Goal: Transaction & Acquisition: Purchase product/service

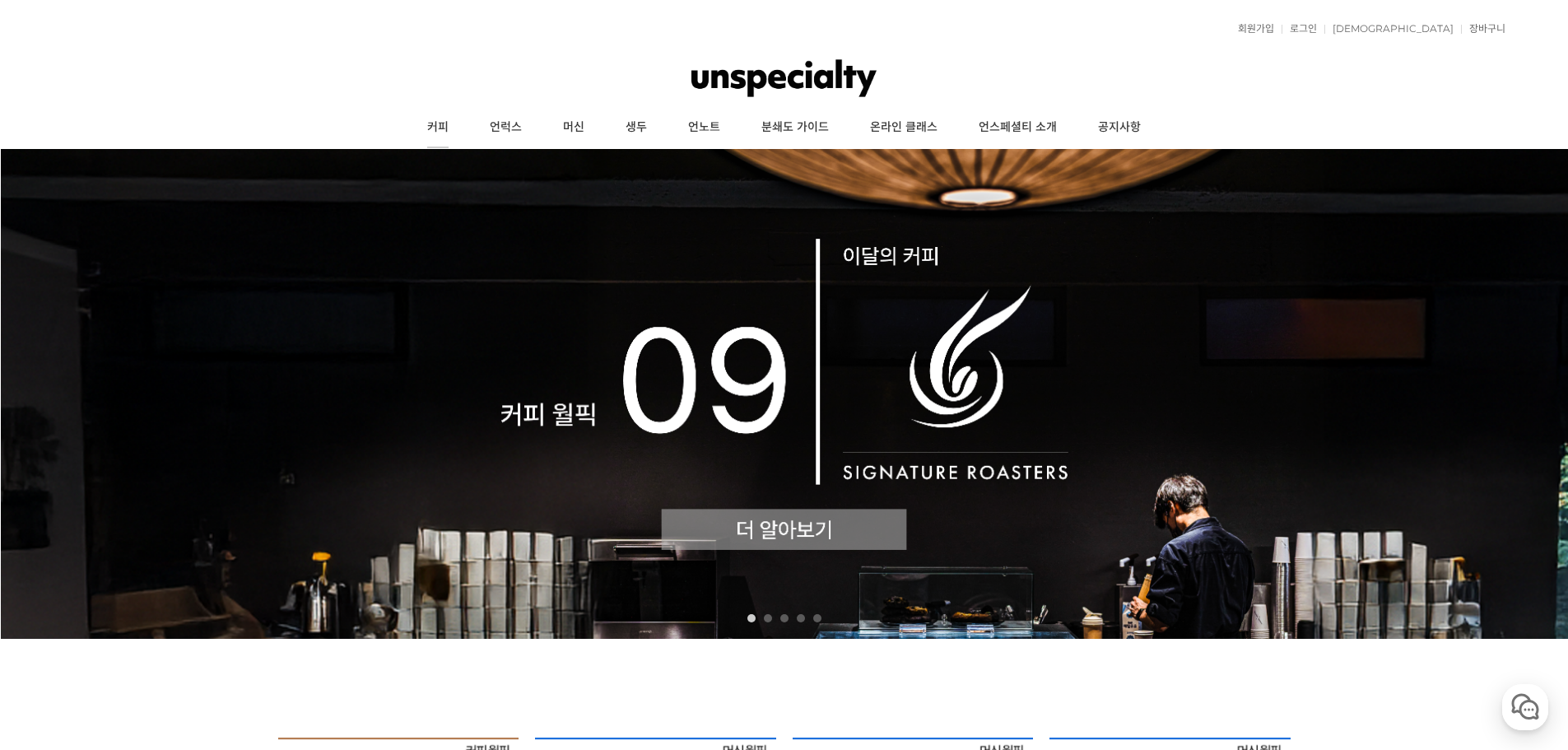
click at [431, 131] on link "커피" at bounding box center [437, 128] width 62 height 41
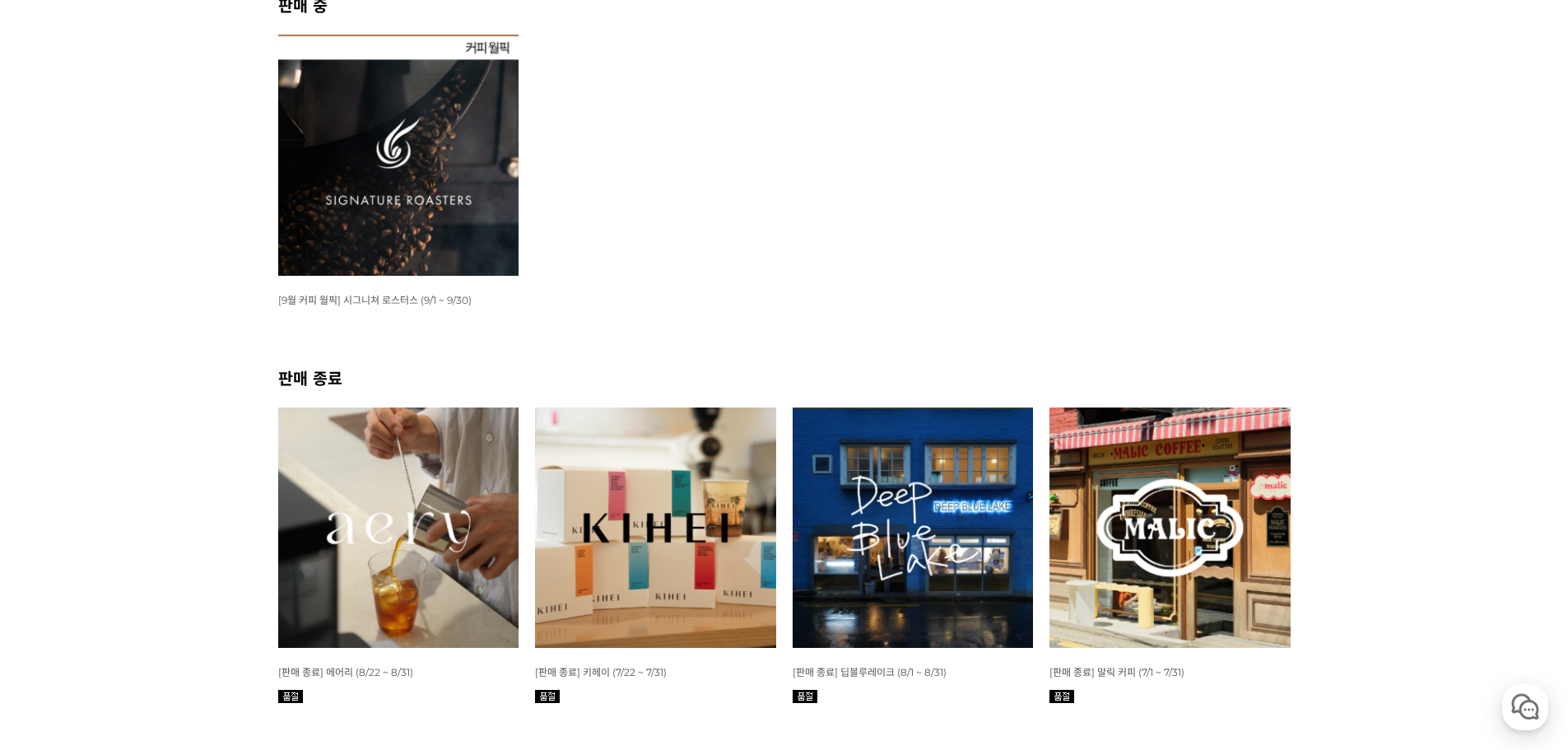
scroll to position [330, 0]
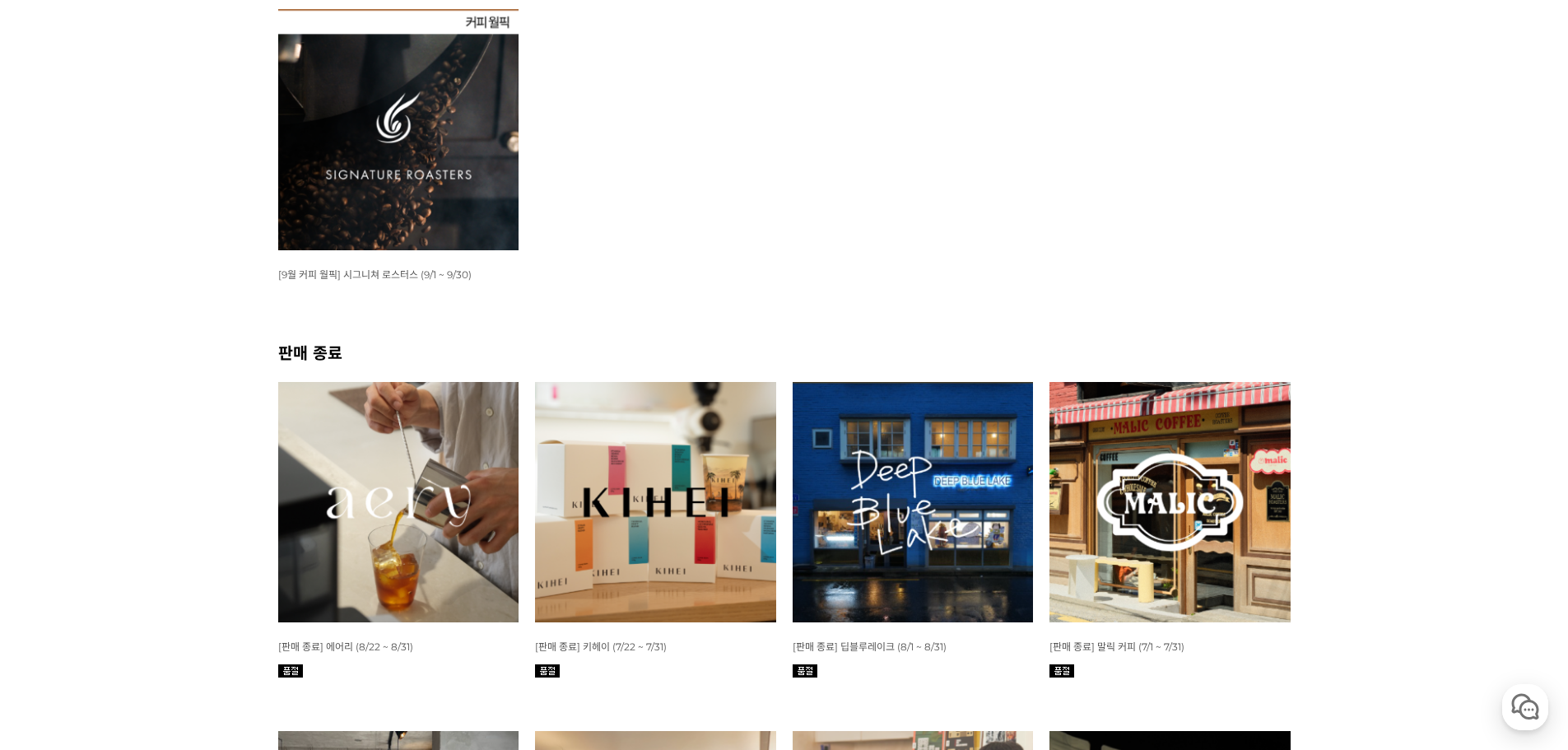
click at [434, 174] on img at bounding box center [399, 130] width 241 height 241
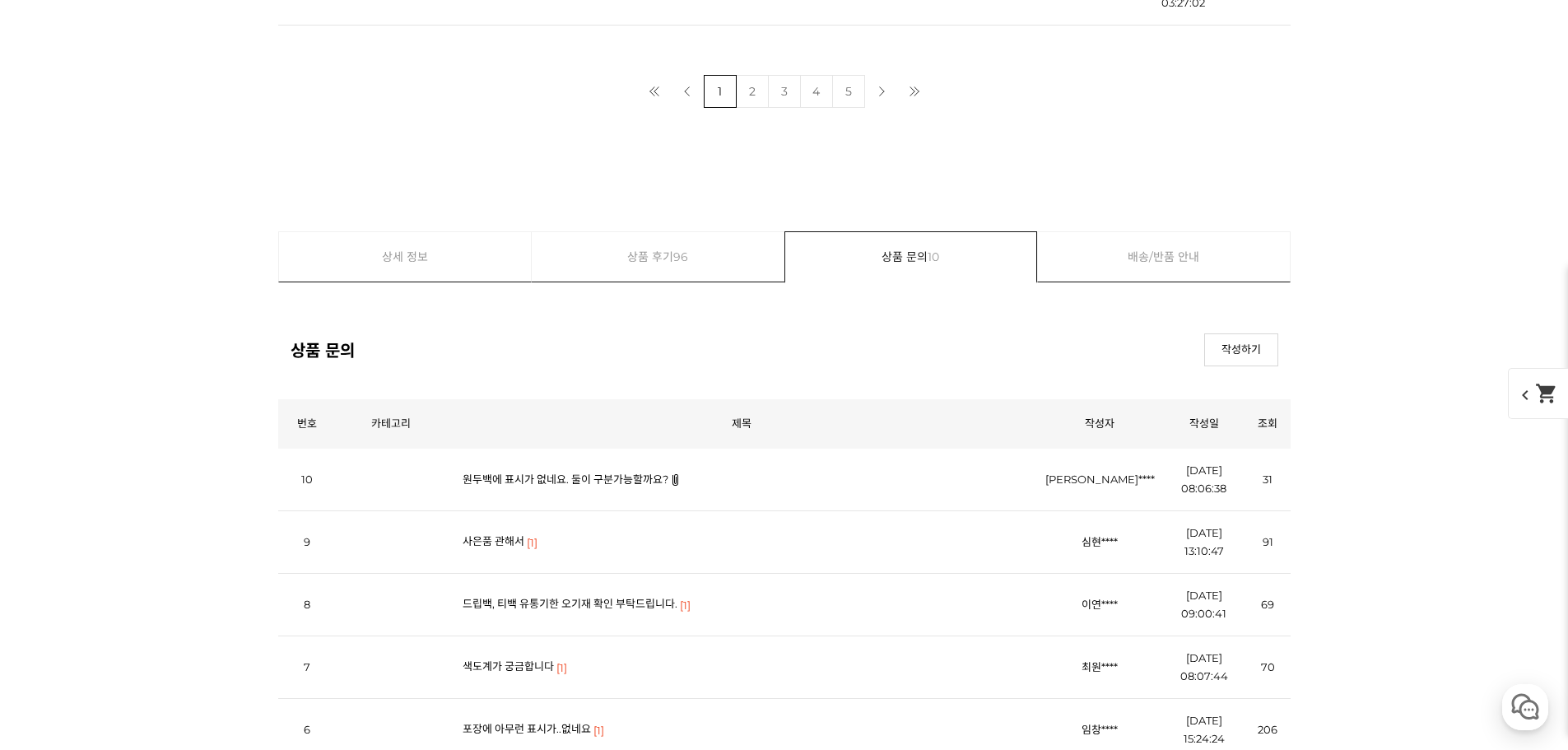
scroll to position [5595, 0]
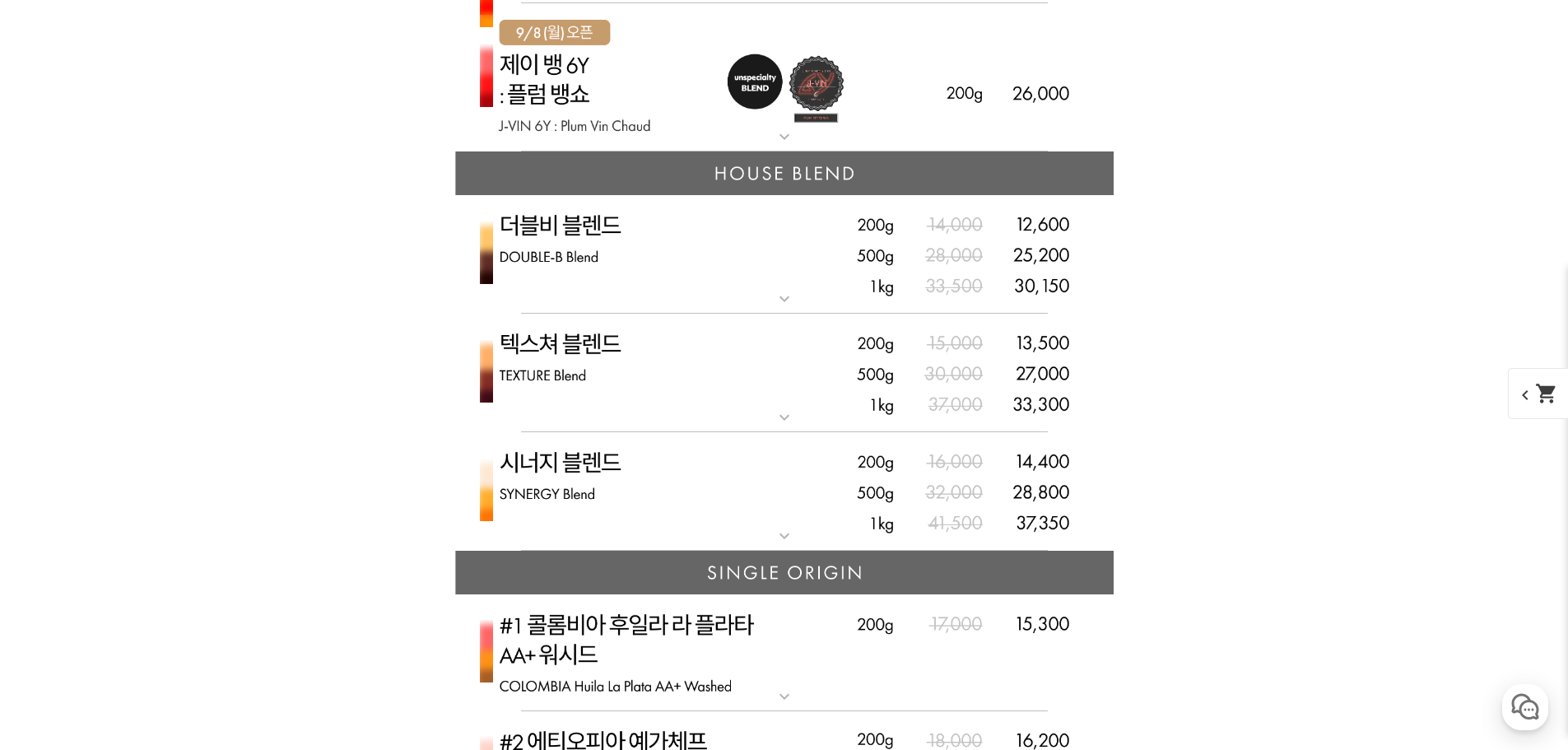
scroll to position [3785, 0]
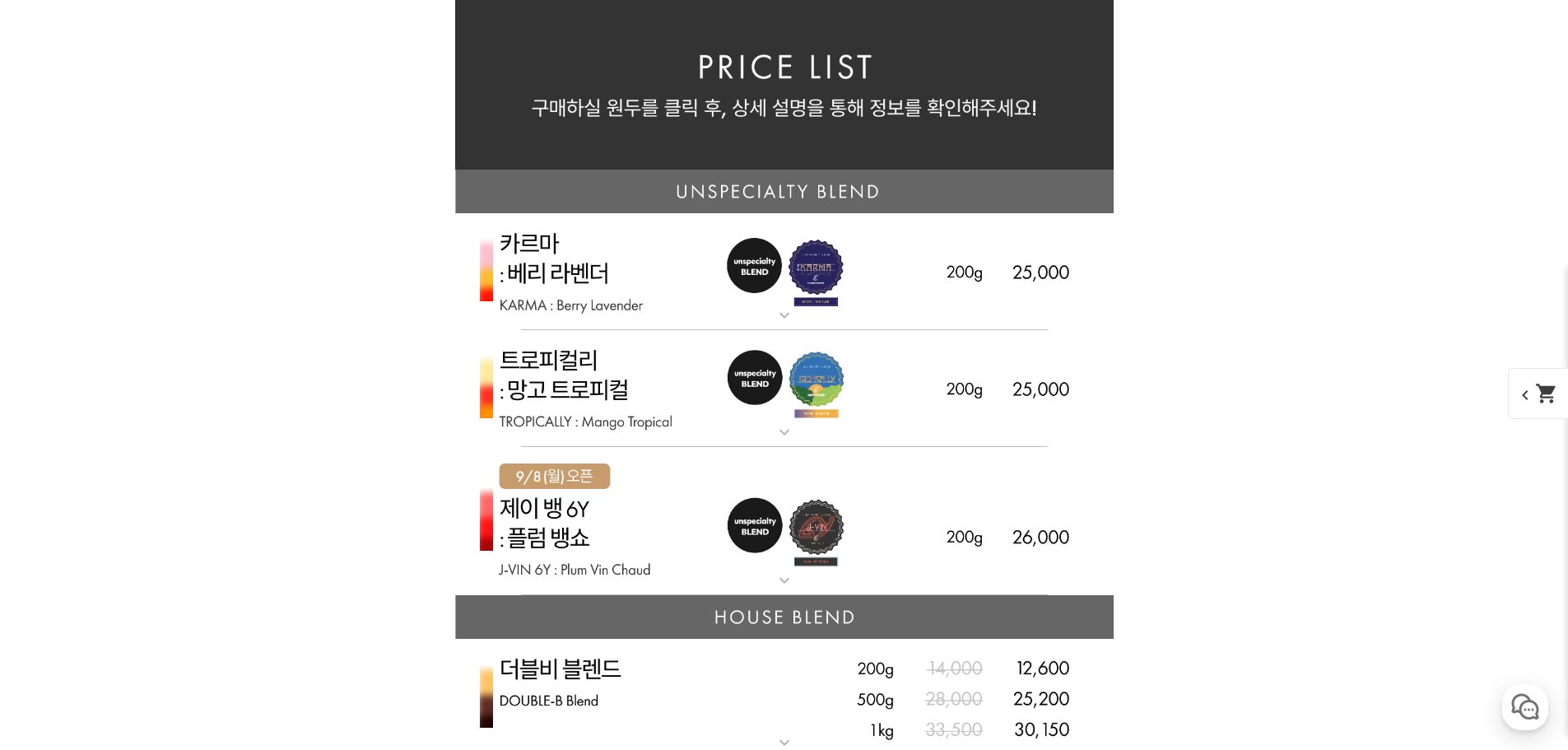
click at [568, 520] on img at bounding box center [784, 520] width 658 height 149
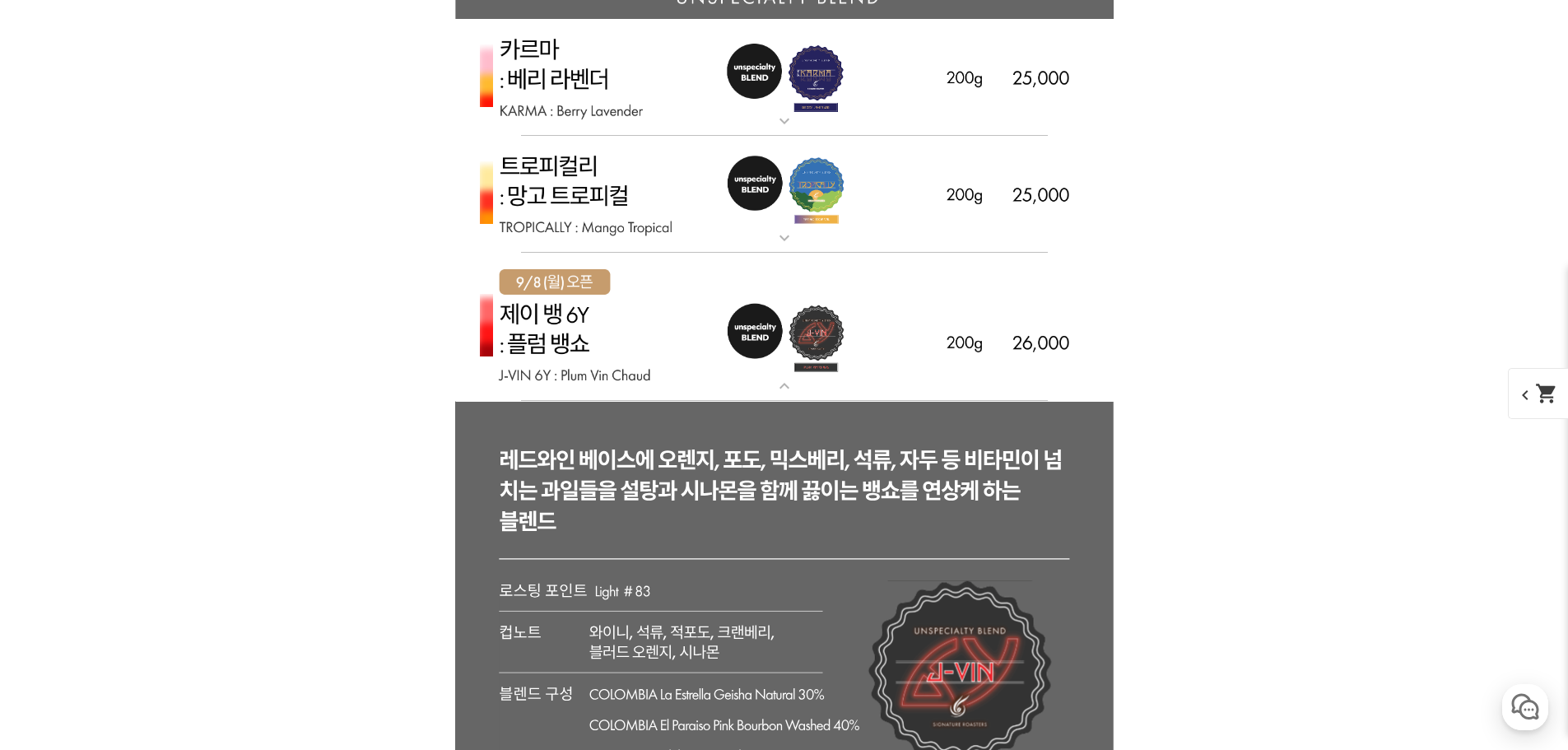
scroll to position [3949, 0]
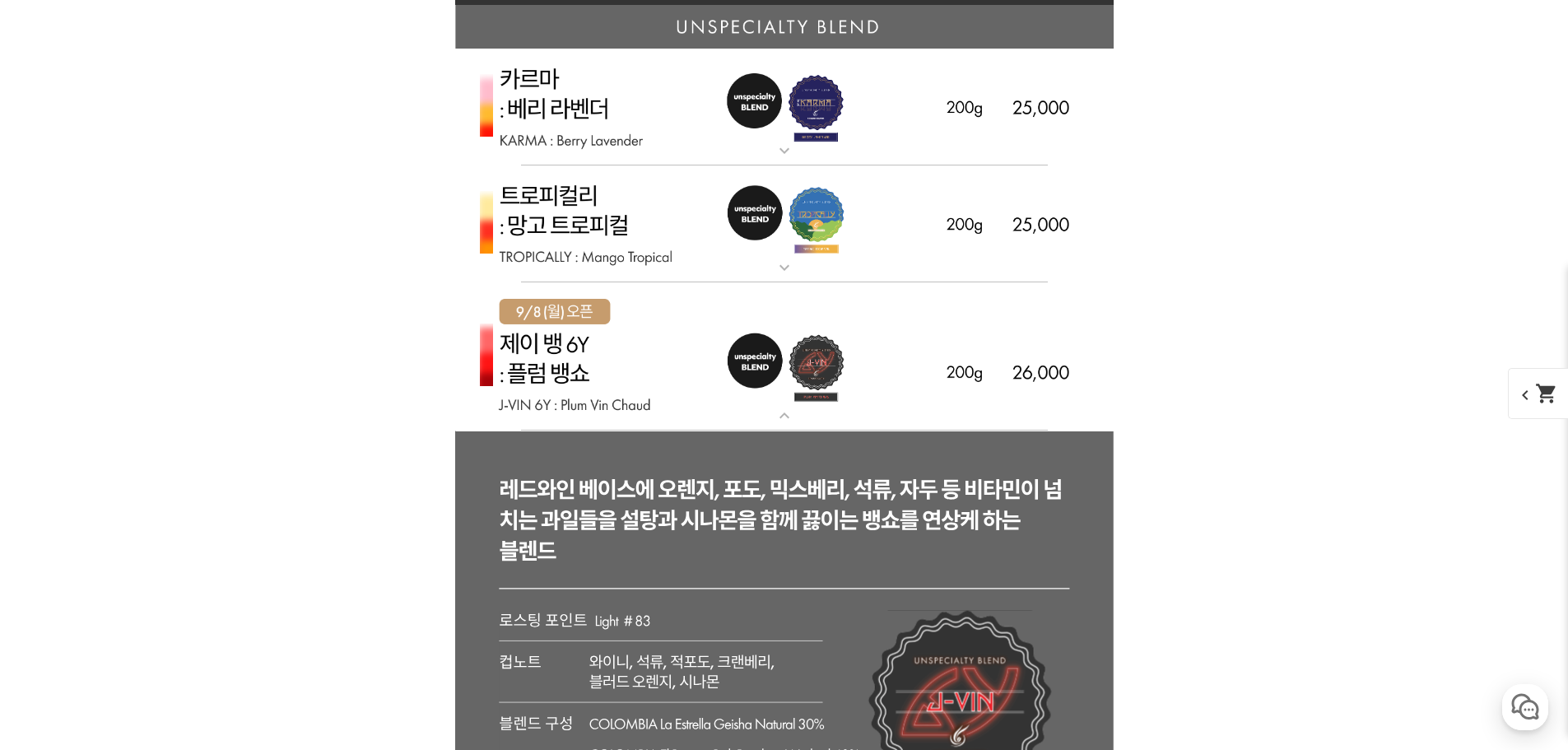
click at [614, 215] on img at bounding box center [784, 224] width 658 height 118
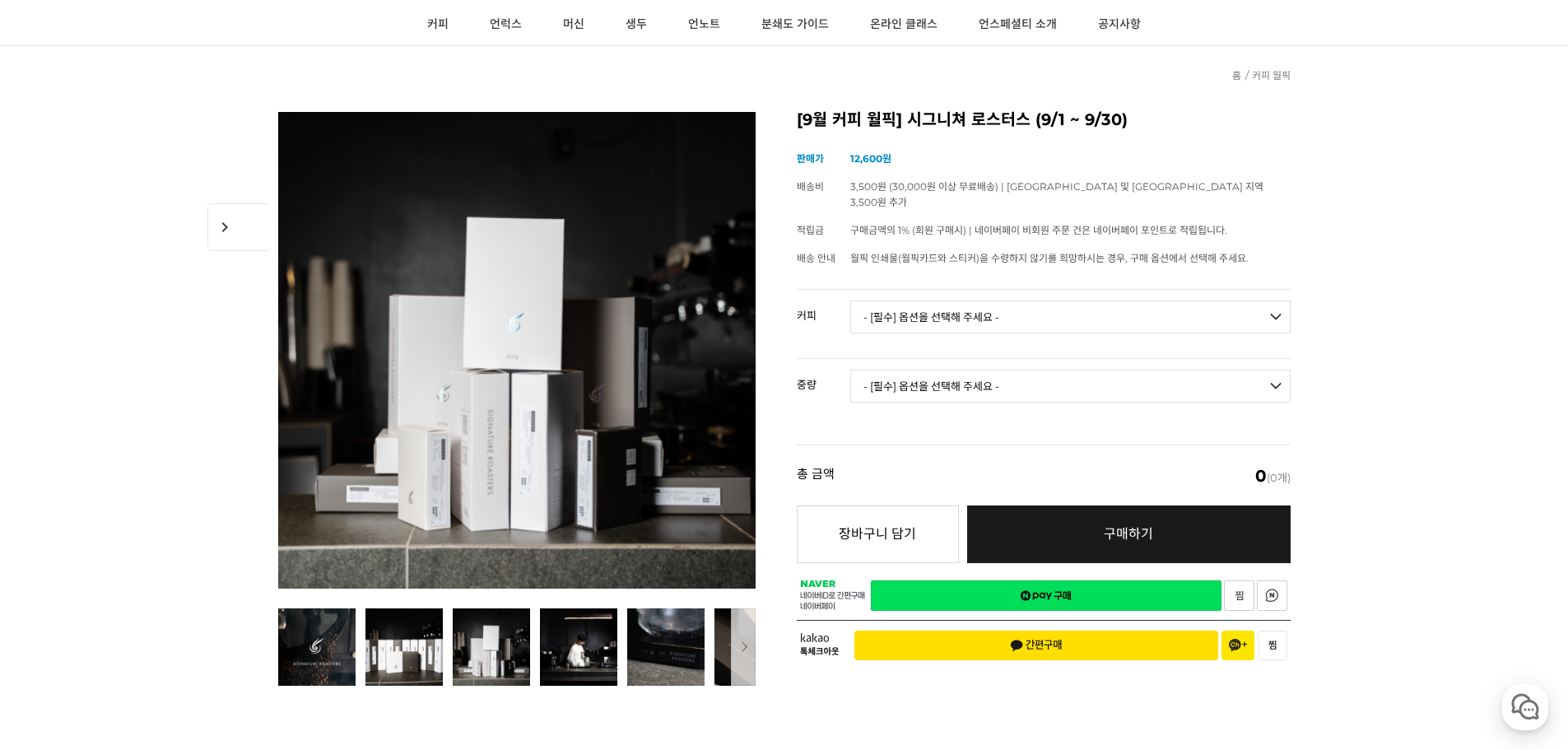
scroll to position [0, 0]
